Goal: Find contact information: Find contact information

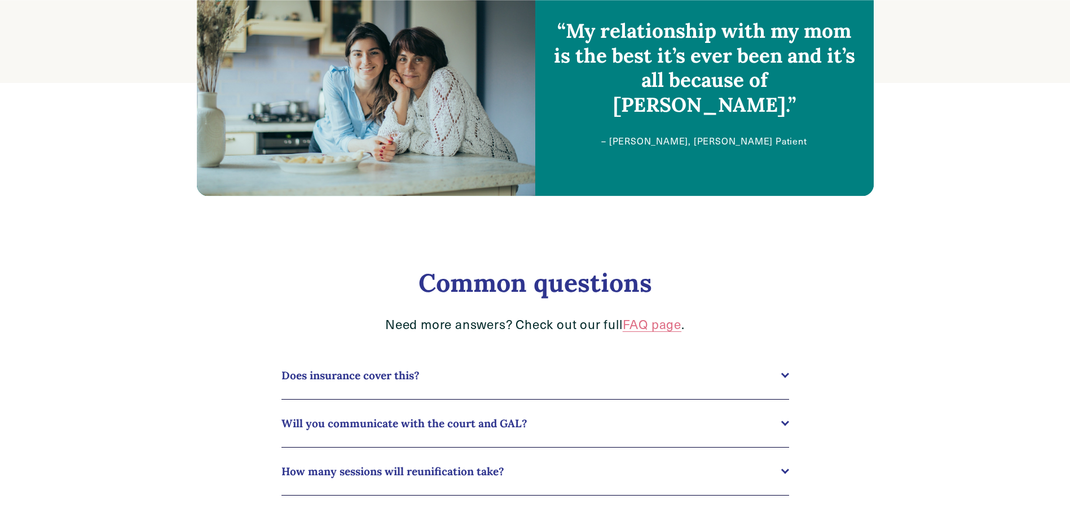
scroll to position [660, 0]
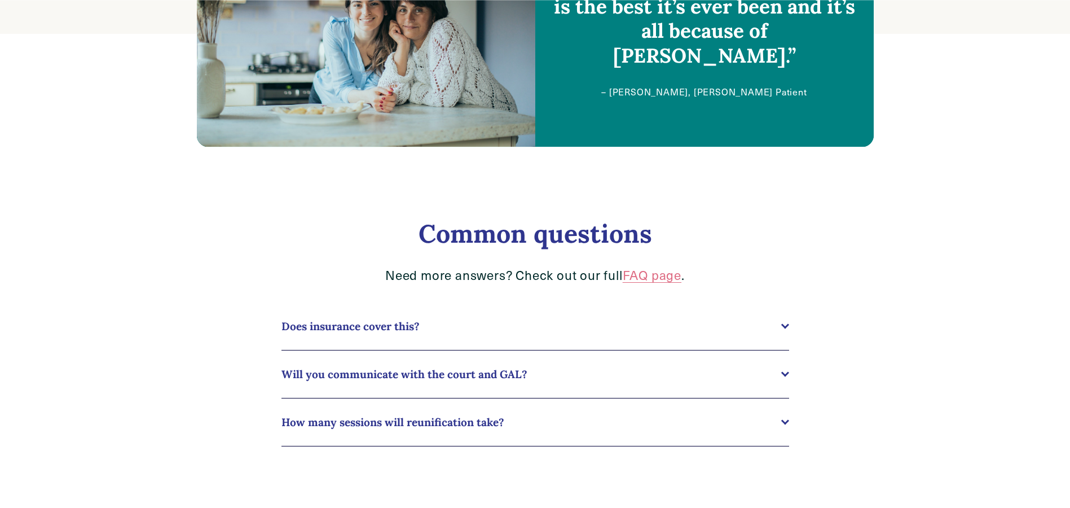
click at [784, 422] on div at bounding box center [785, 421] width 8 height 8
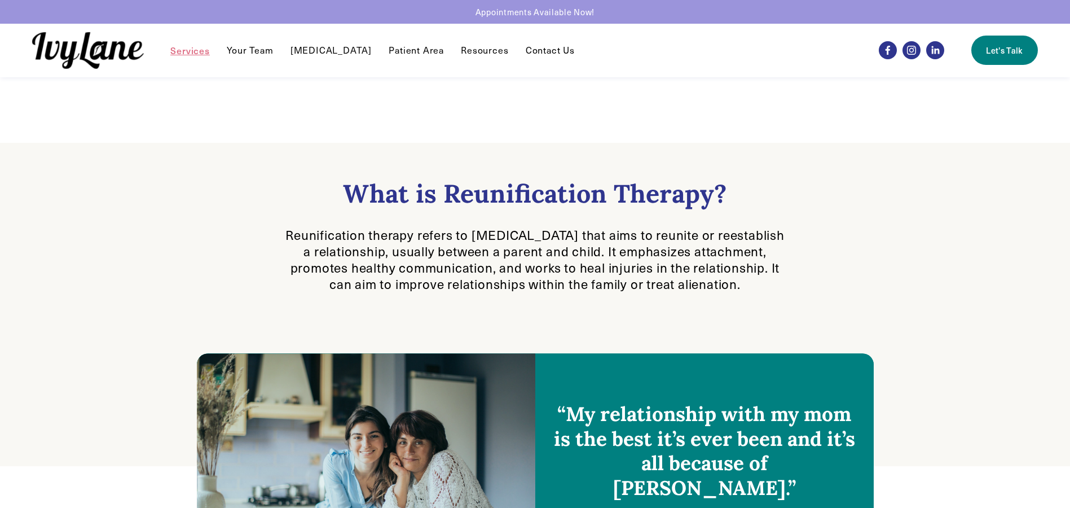
scroll to position [111, 0]
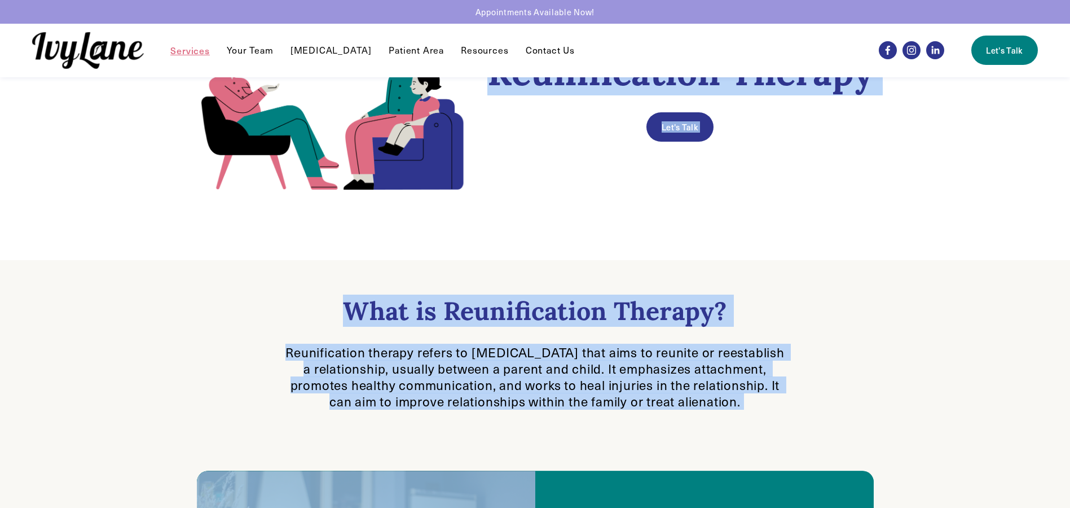
click at [863, 204] on div "SERVICES Reunification Therapy Let's Talk" at bounding box center [535, 113] width 741 height 293
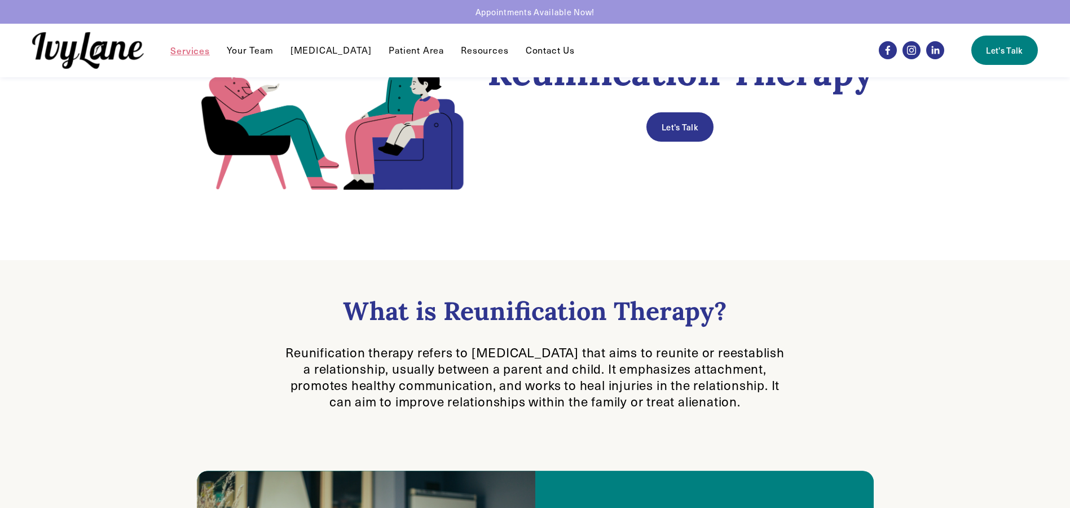
click at [243, 52] on link "Your Team" at bounding box center [250, 50] width 46 height 14
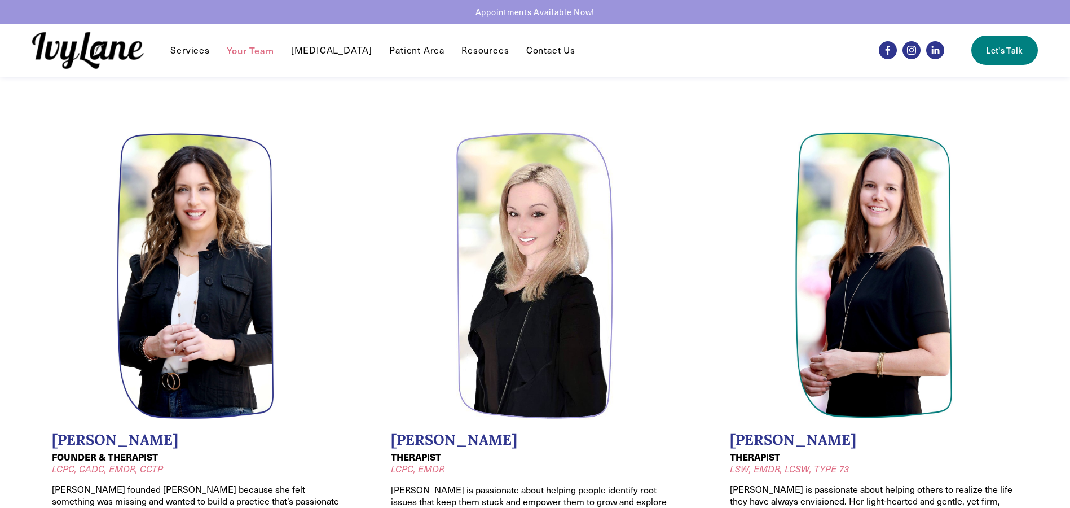
click at [197, 52] on span "Services" at bounding box center [189, 51] width 39 height 12
click at [0, 0] on span "Reunification Therapy" at bounding box center [0, 0] width 0 height 0
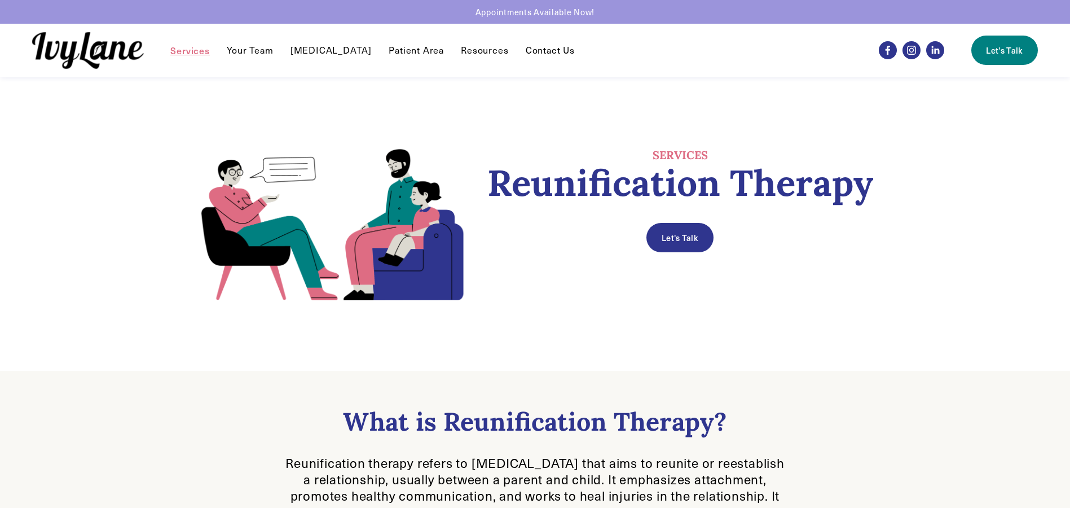
click at [531, 55] on link "Contact Us" at bounding box center [550, 50] width 49 height 14
